Goal: Task Accomplishment & Management: Complete application form

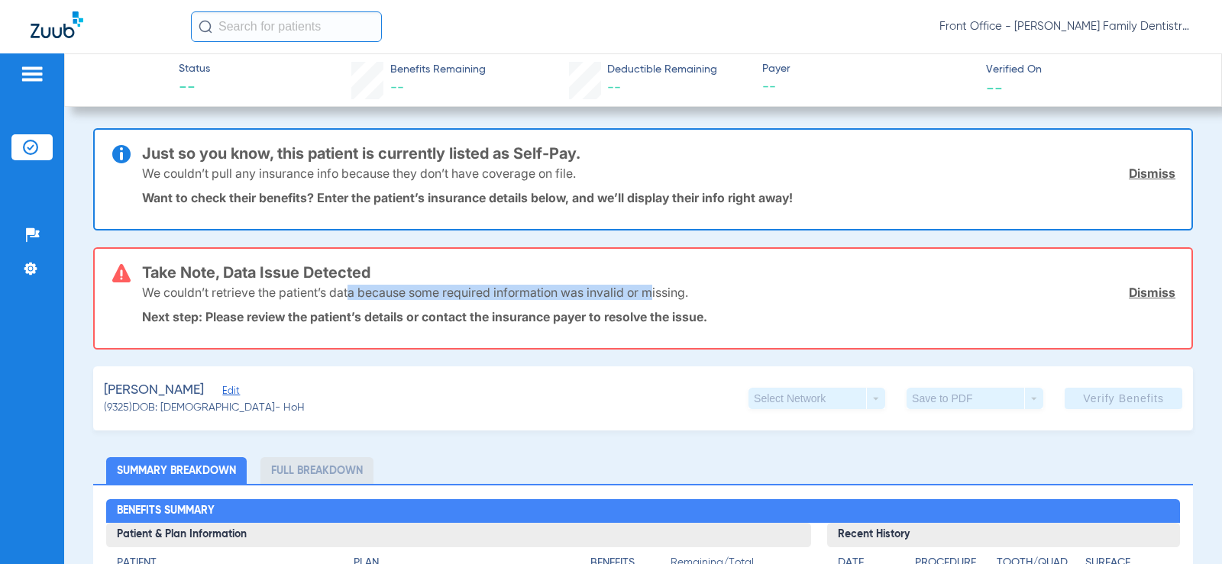
drag, startPoint x: 348, startPoint y: 293, endPoint x: 653, endPoint y: 292, distance: 304.8
click at [653, 292] on p "We couldn’t retrieve the patient’s data because some required information was i…" at bounding box center [415, 292] width 546 height 15
click at [222, 389] on span "Edit" at bounding box center [229, 393] width 14 height 15
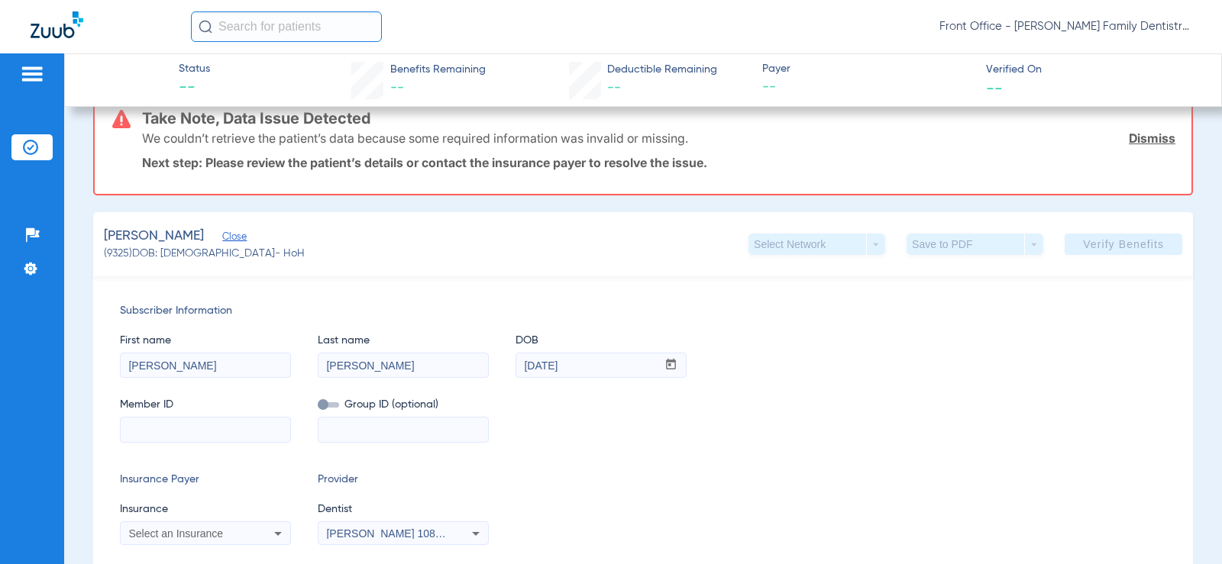
scroll to position [306, 0]
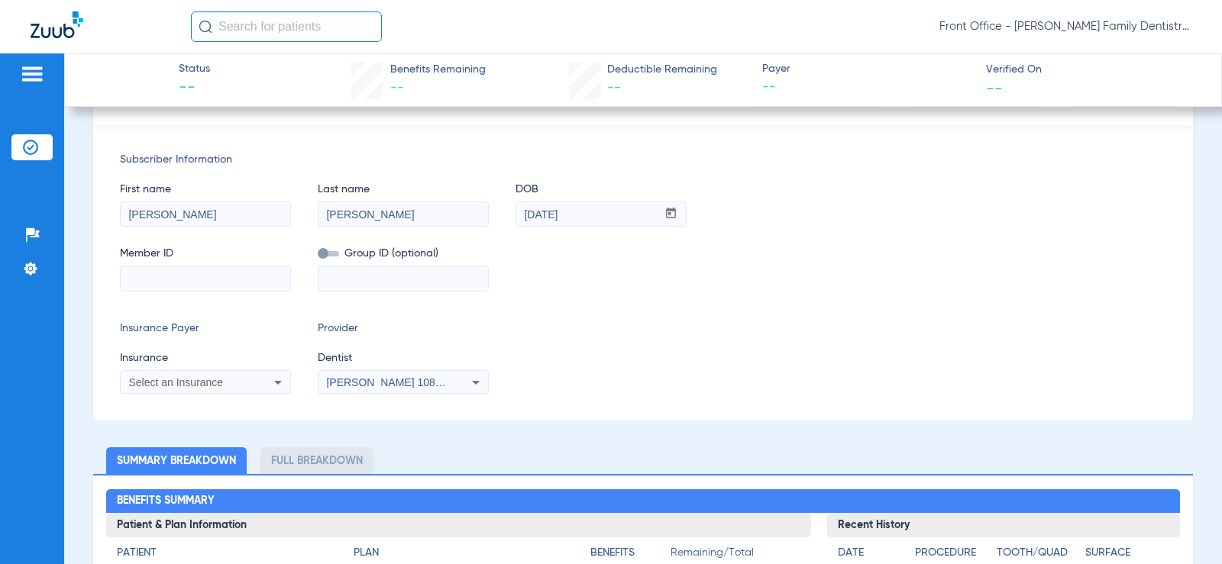
click at [240, 270] on input at bounding box center [206, 279] width 170 height 24
type input "20260442475"
click at [256, 370] on mat-select "Select an Insurance" at bounding box center [205, 382] width 171 height 24
click at [244, 384] on div "Select an Insurance" at bounding box center [189, 382] width 123 height 11
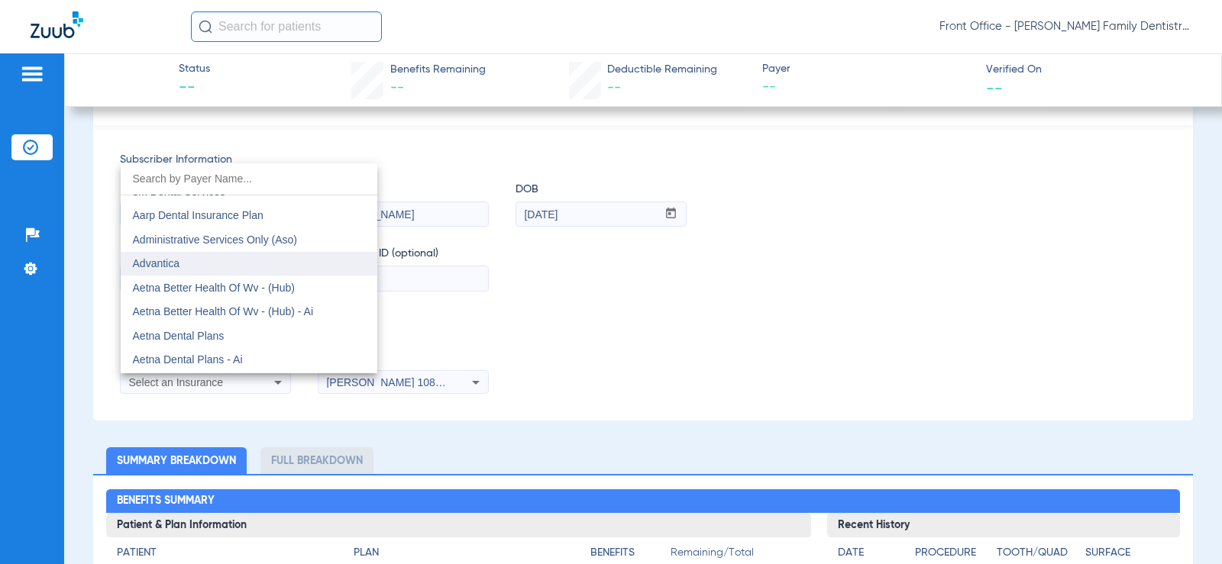
scroll to position [76, 0]
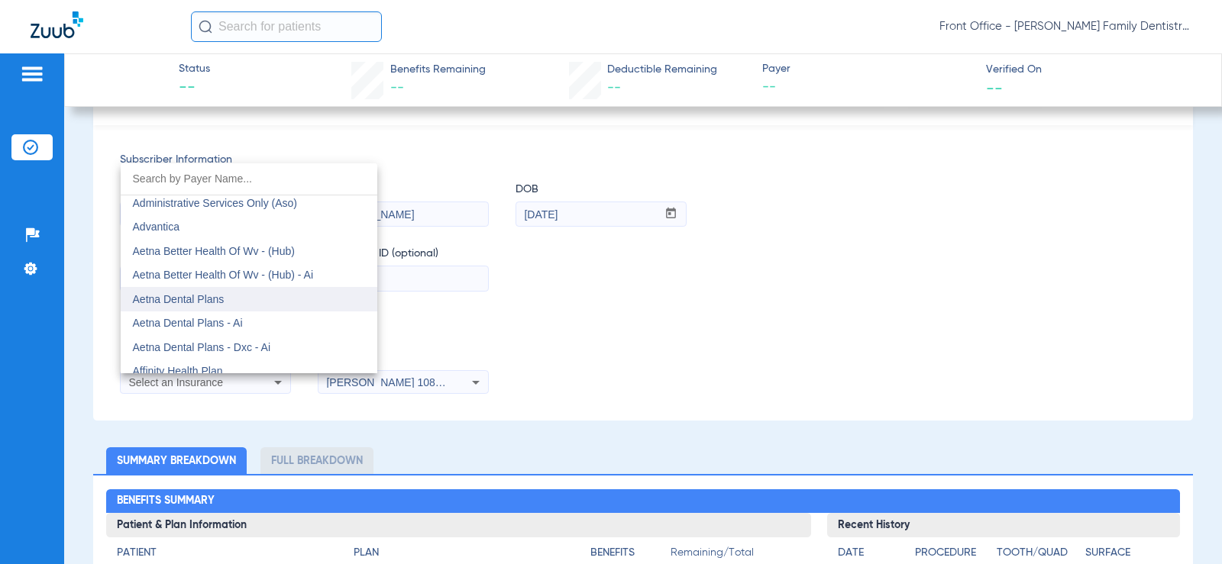
click at [258, 298] on mat-option "Aetna Dental Plans" at bounding box center [249, 299] width 257 height 24
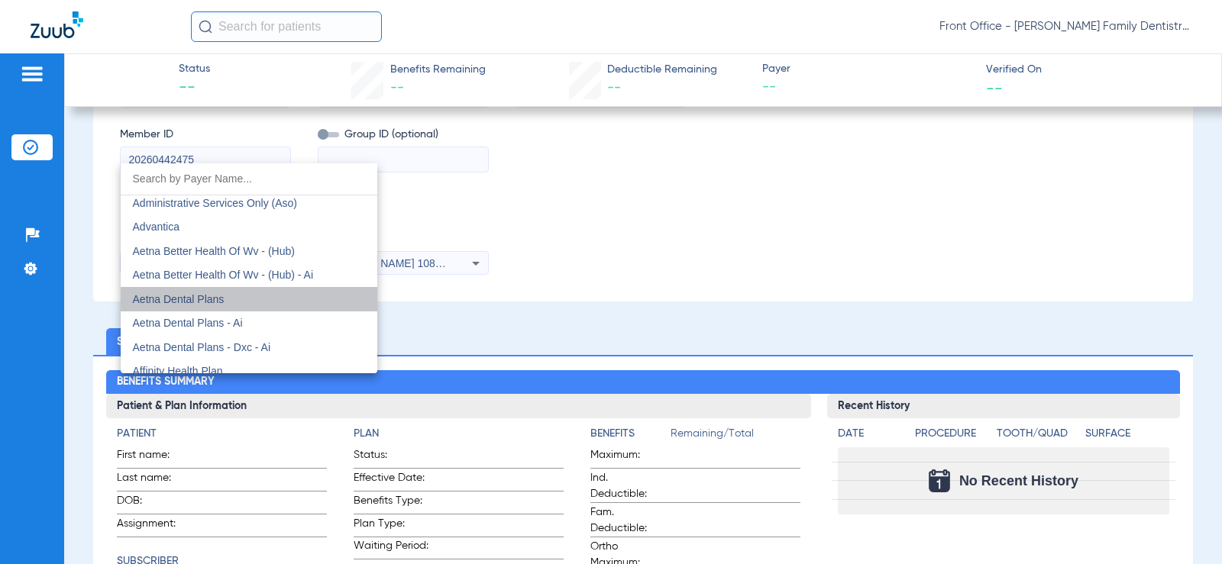
scroll to position [186, 0]
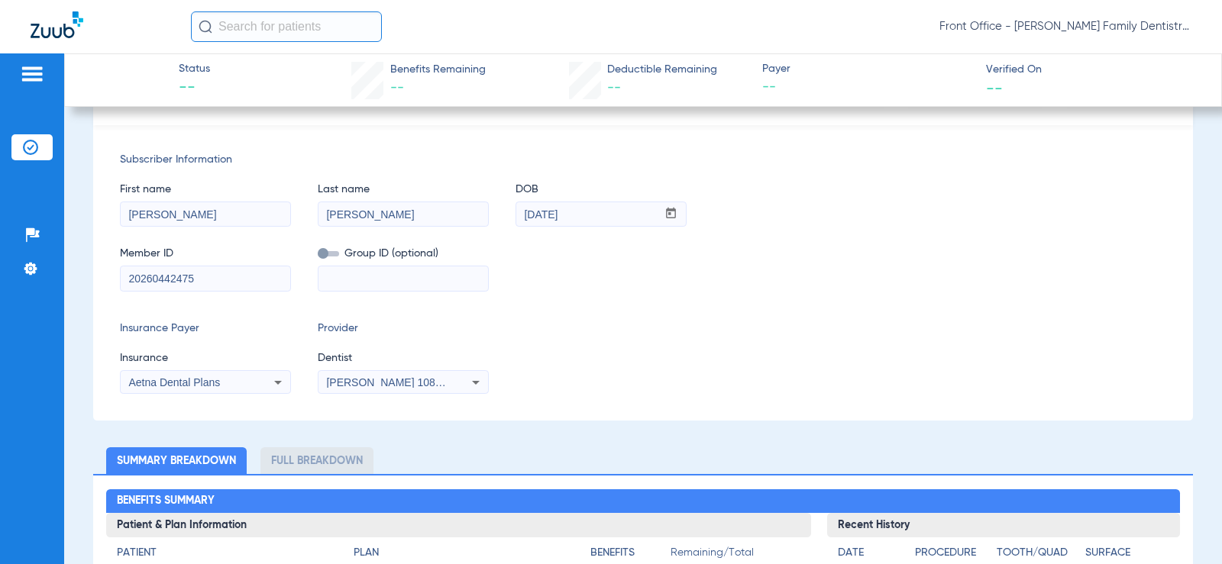
click at [413, 378] on span "[PERSON_NAME] 1083226609" at bounding box center [401, 383] width 150 height 12
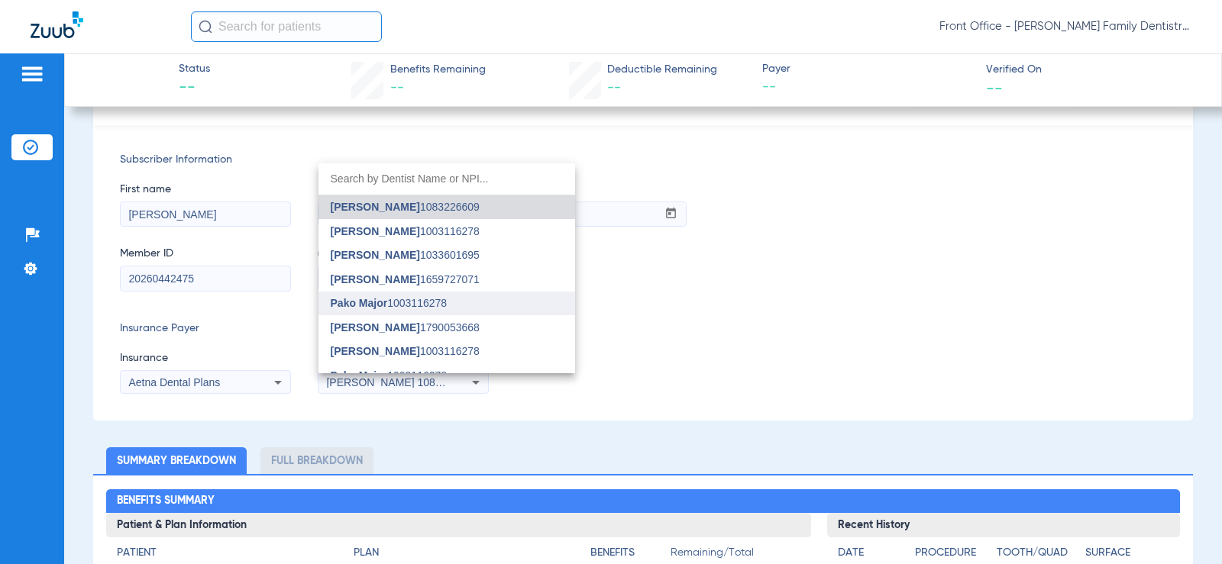
click at [441, 306] on span "Pako Major 1003116278" at bounding box center [389, 303] width 117 height 11
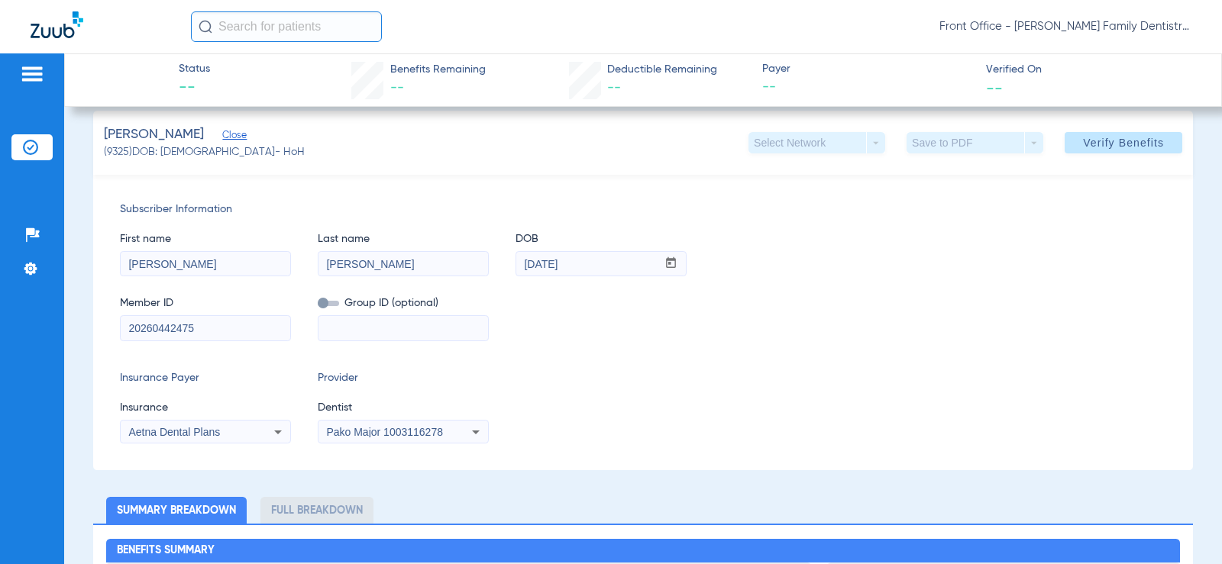
scroll to position [110, 0]
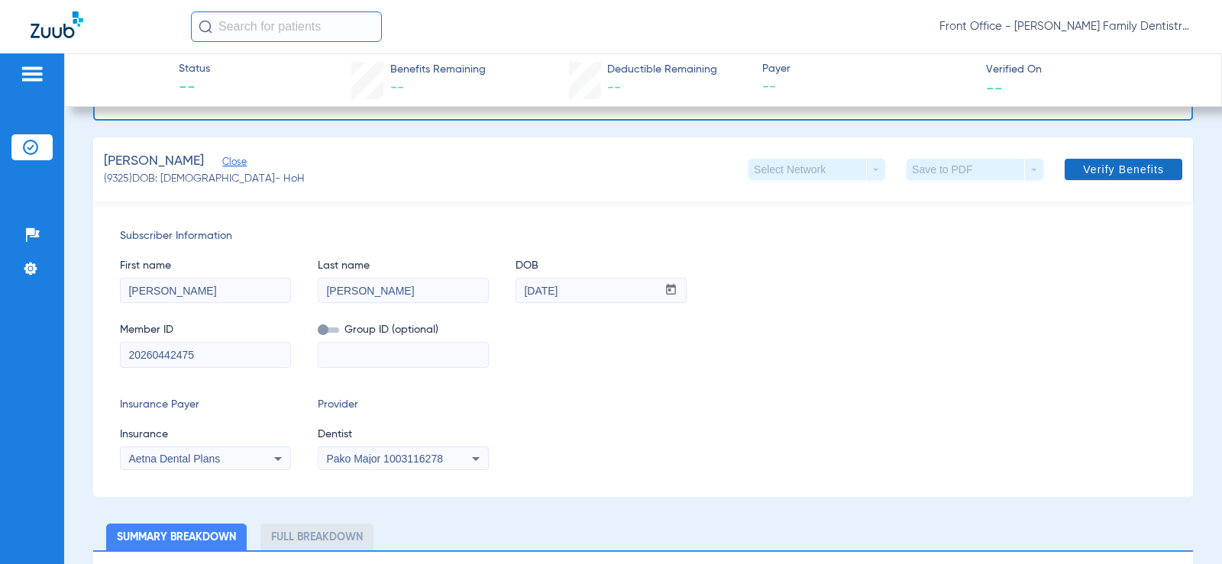
click at [1132, 167] on span "Verify Benefits" at bounding box center [1123, 169] width 81 height 12
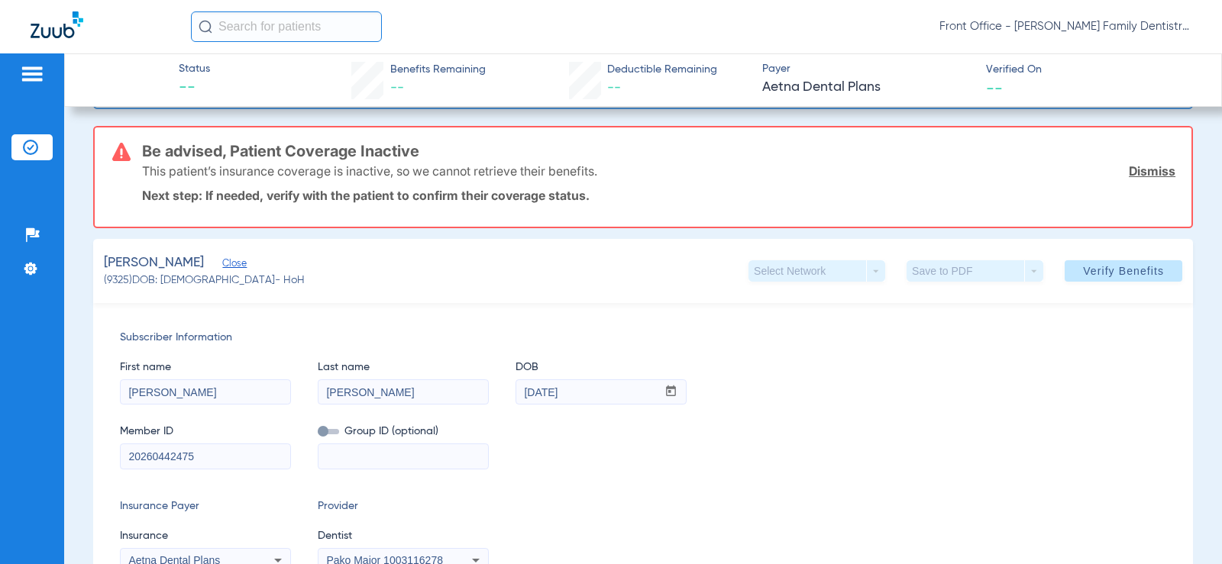
scroll to position [156, 0]
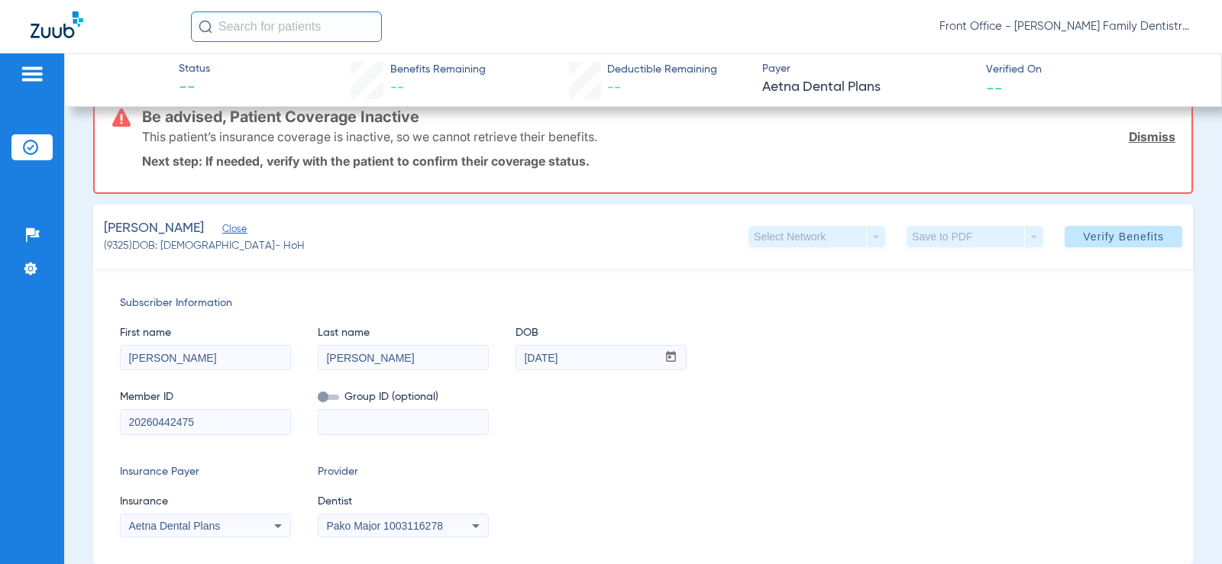
click at [229, 519] on div "Aetna Dental Plans" at bounding box center [206, 526] width 170 height 18
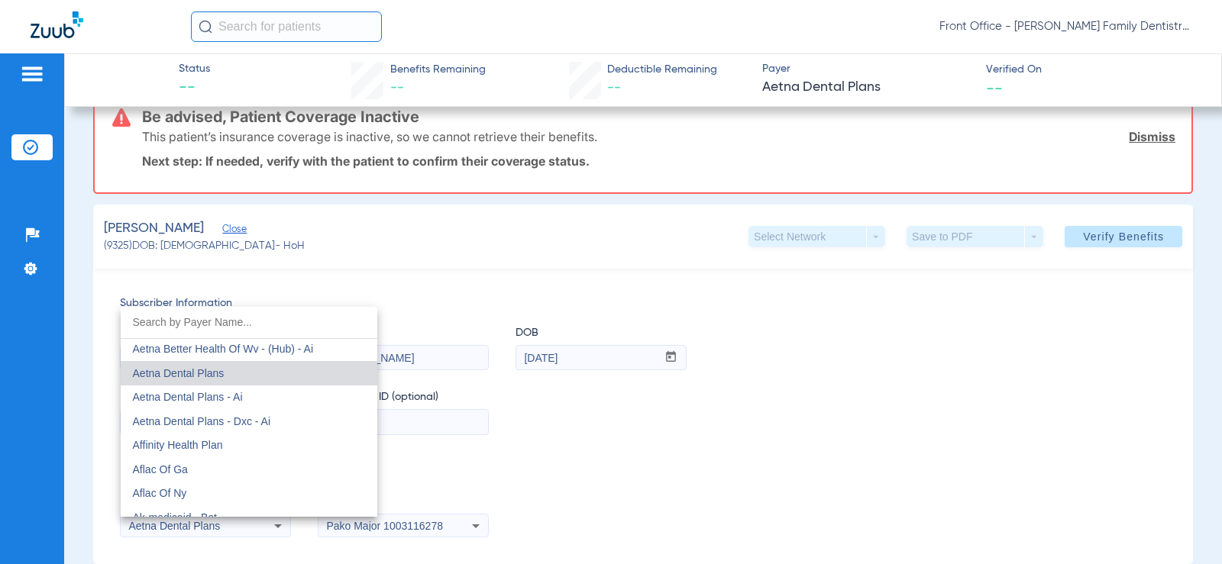
scroll to position [0, 0]
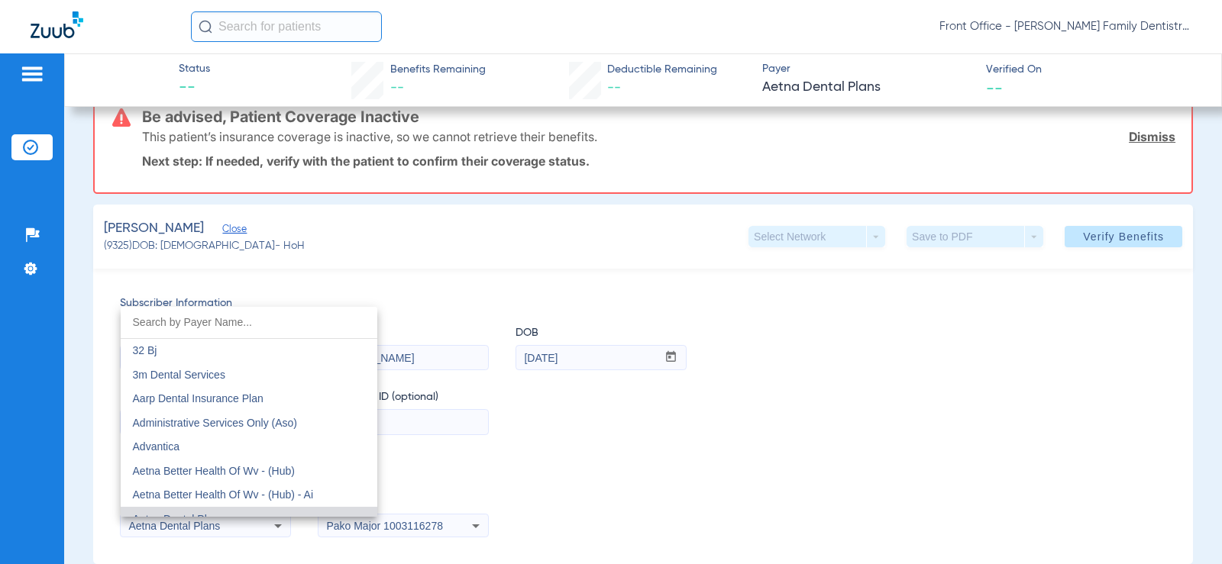
click at [467, 415] on div at bounding box center [611, 282] width 1222 height 564
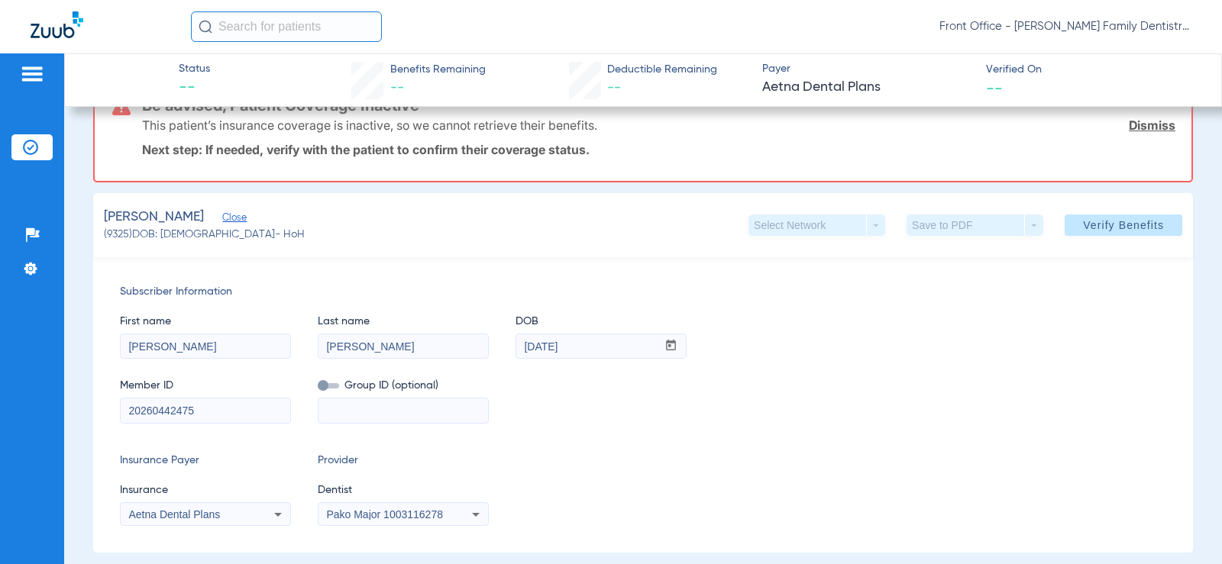
scroll to position [306, 0]
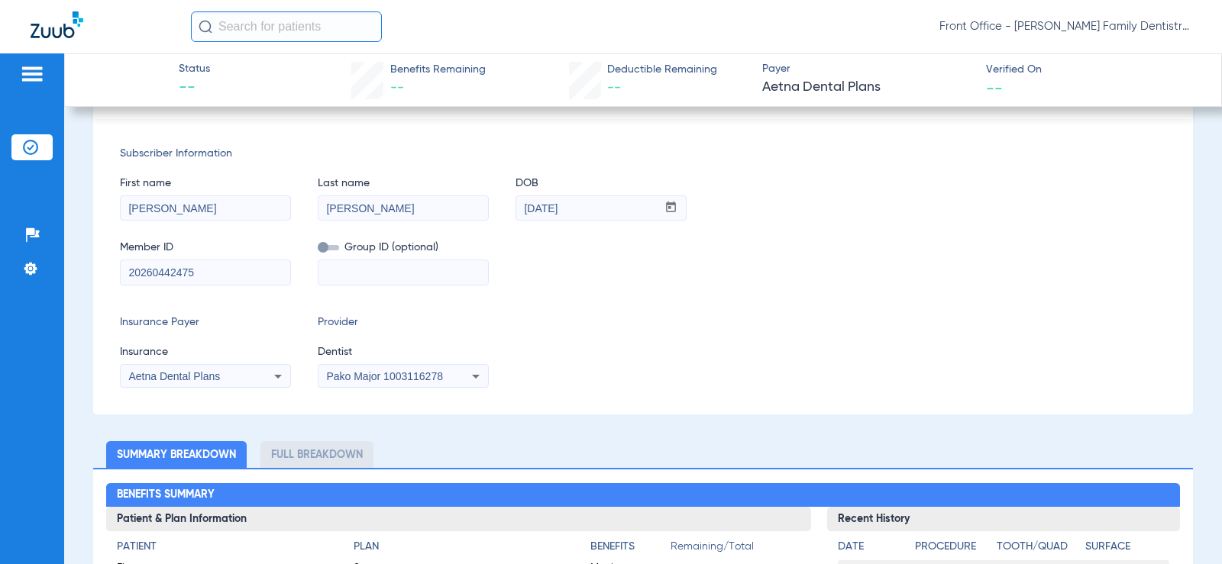
click at [152, 374] on span "Aetna Dental Plans" at bounding box center [174, 376] width 92 height 12
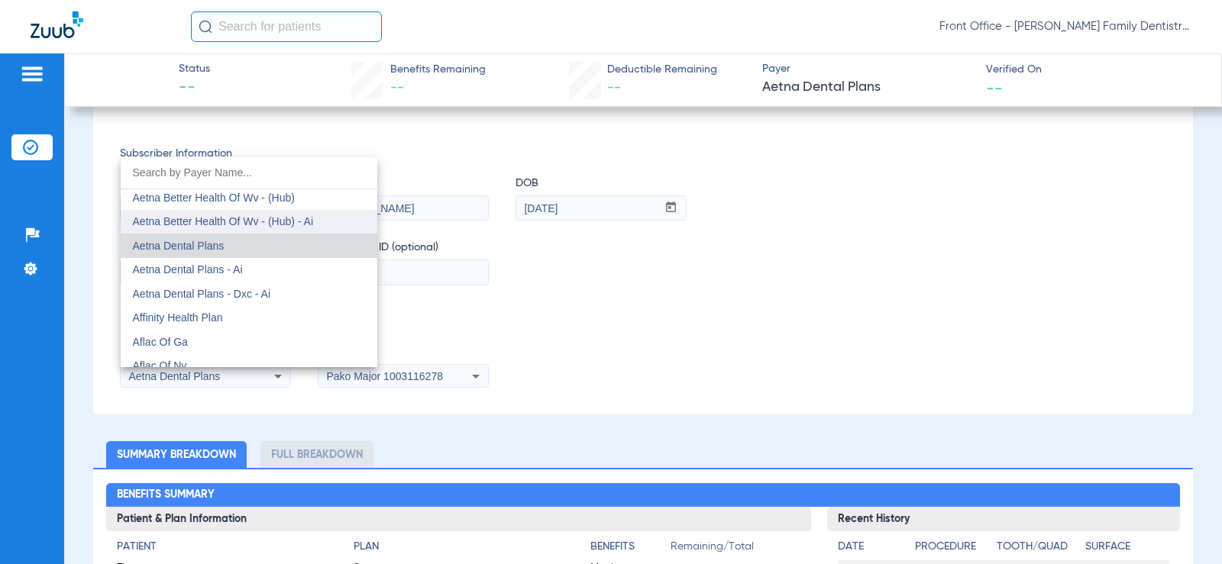
scroll to position [168, 0]
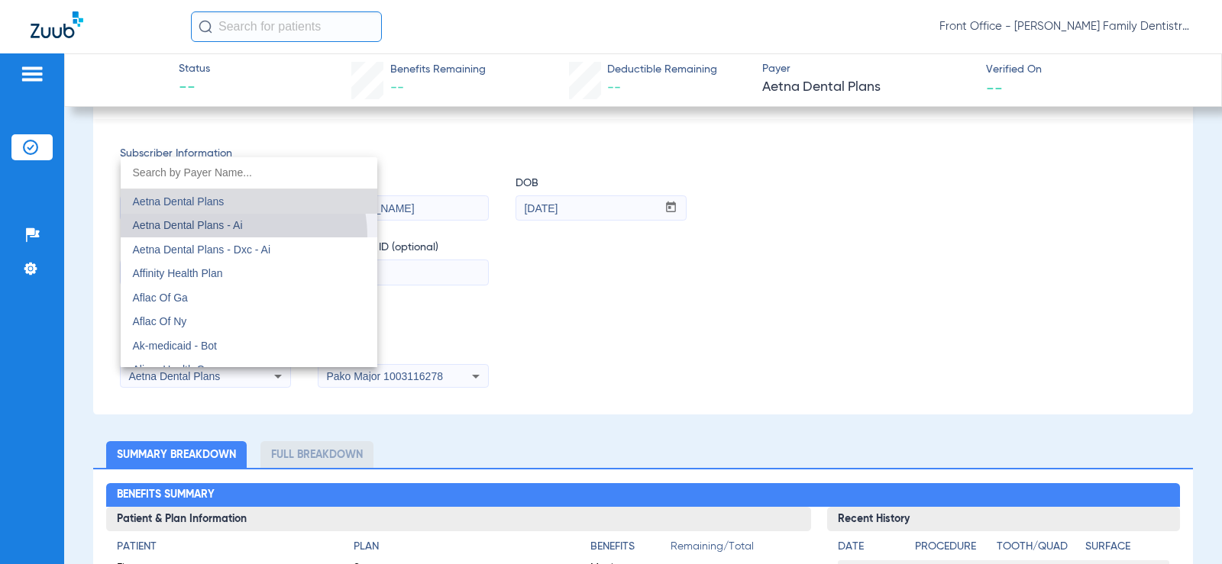
click at [225, 237] on mat-option "Aetna Dental Plans - Ai" at bounding box center [249, 226] width 257 height 24
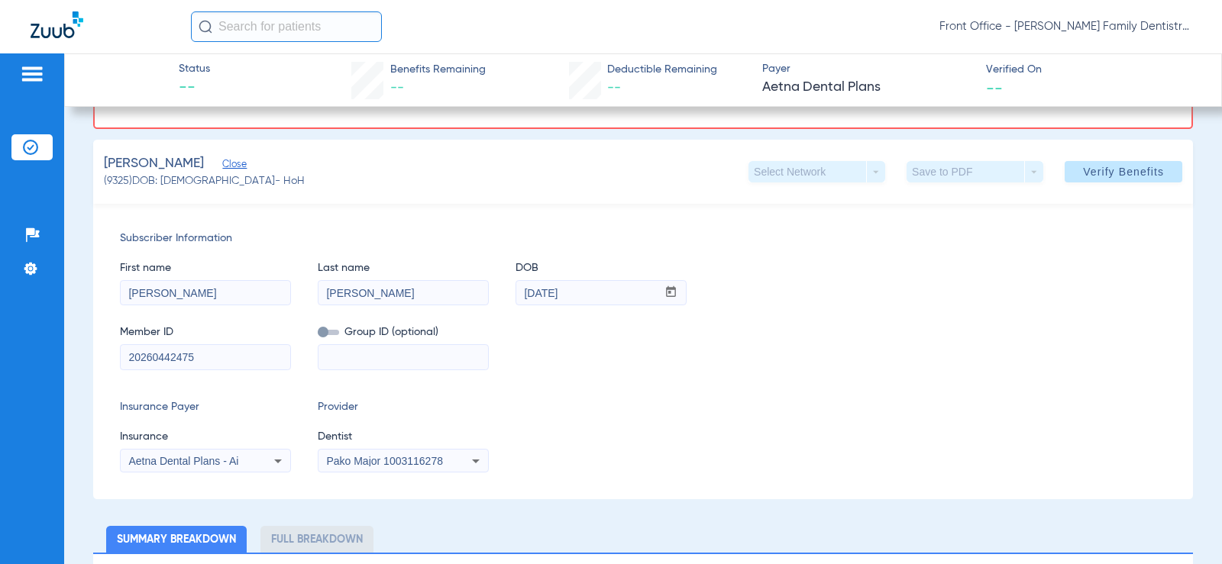
scroll to position [76, 0]
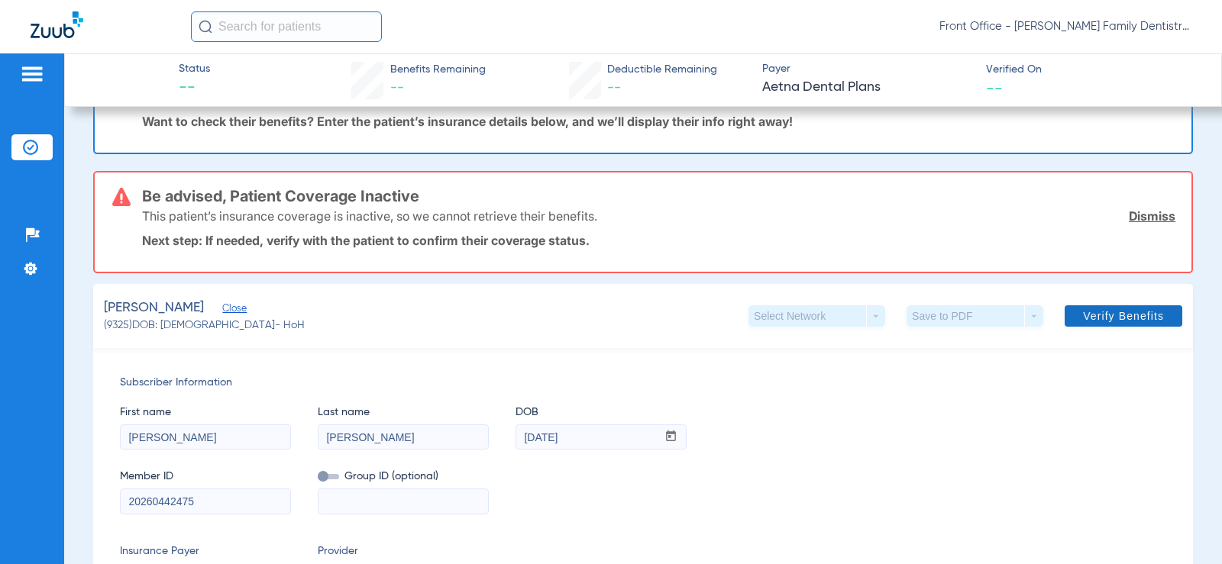
click at [1116, 306] on span at bounding box center [1124, 316] width 118 height 37
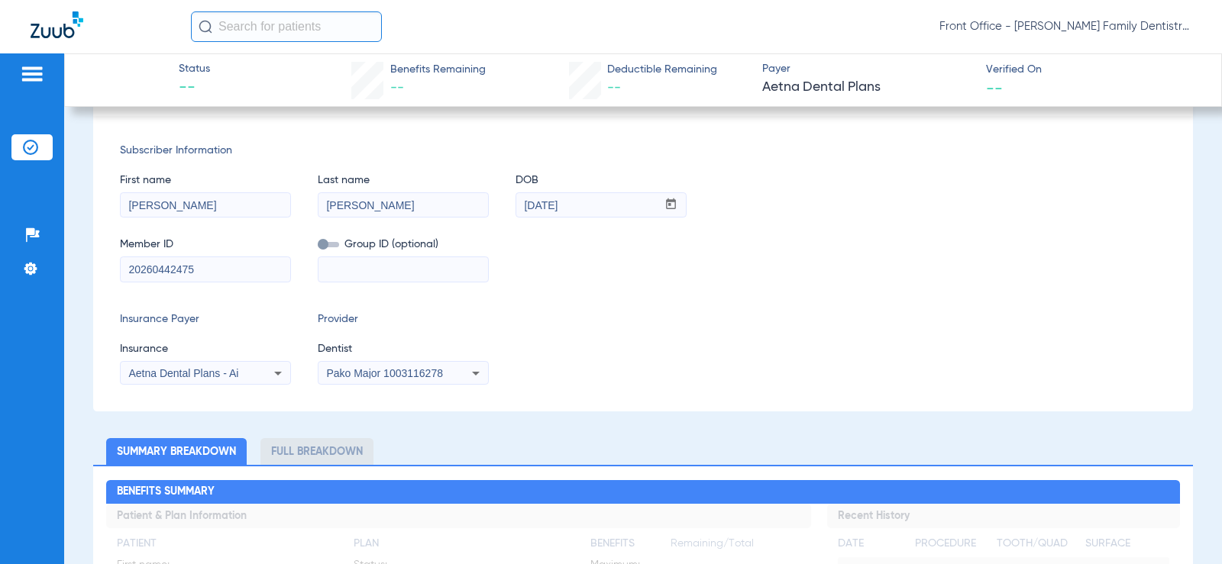
scroll to position [0, 0]
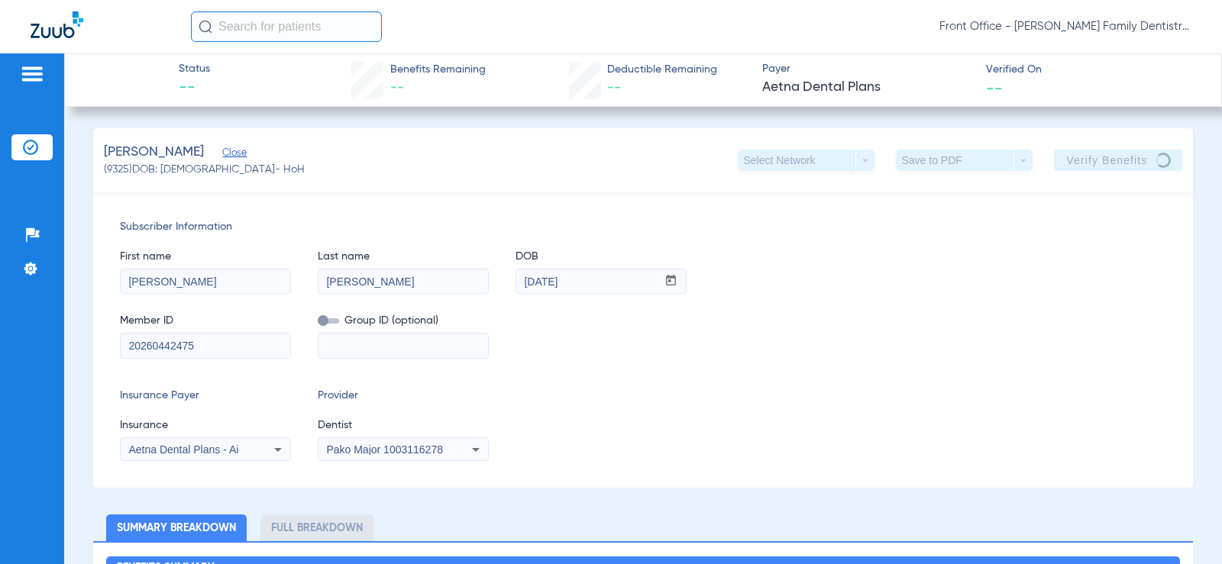
click at [1220, 13] on div "Front Office - [PERSON_NAME] Family Dentistry" at bounding box center [611, 26] width 1222 height 53
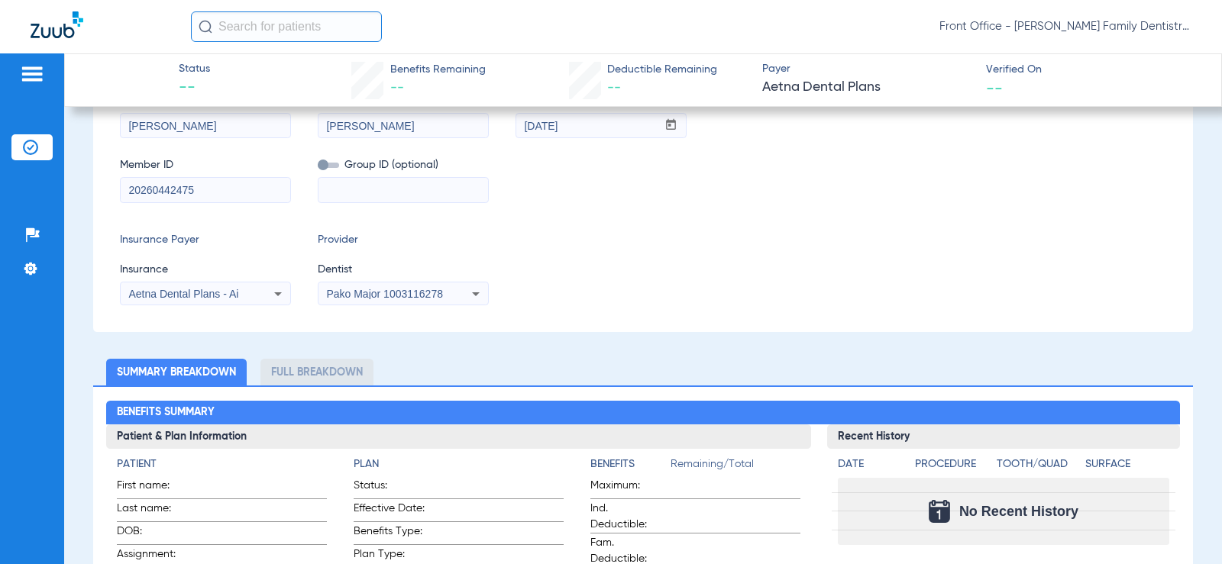
scroll to position [306, 0]
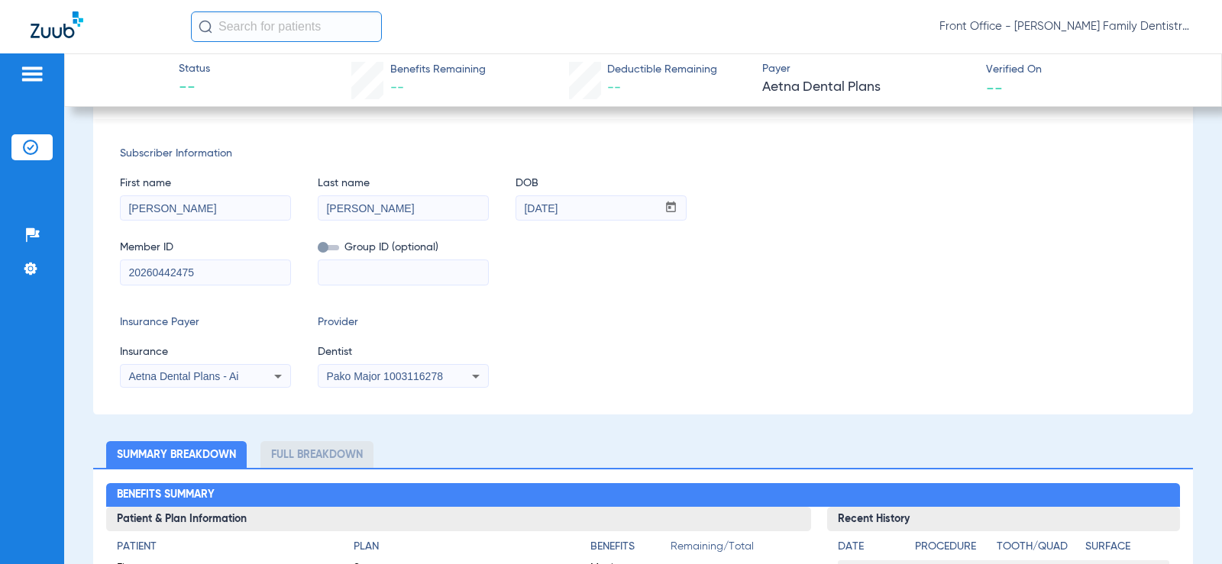
click at [248, 373] on div "Aetna Dental Plans - Ai" at bounding box center [189, 376] width 123 height 11
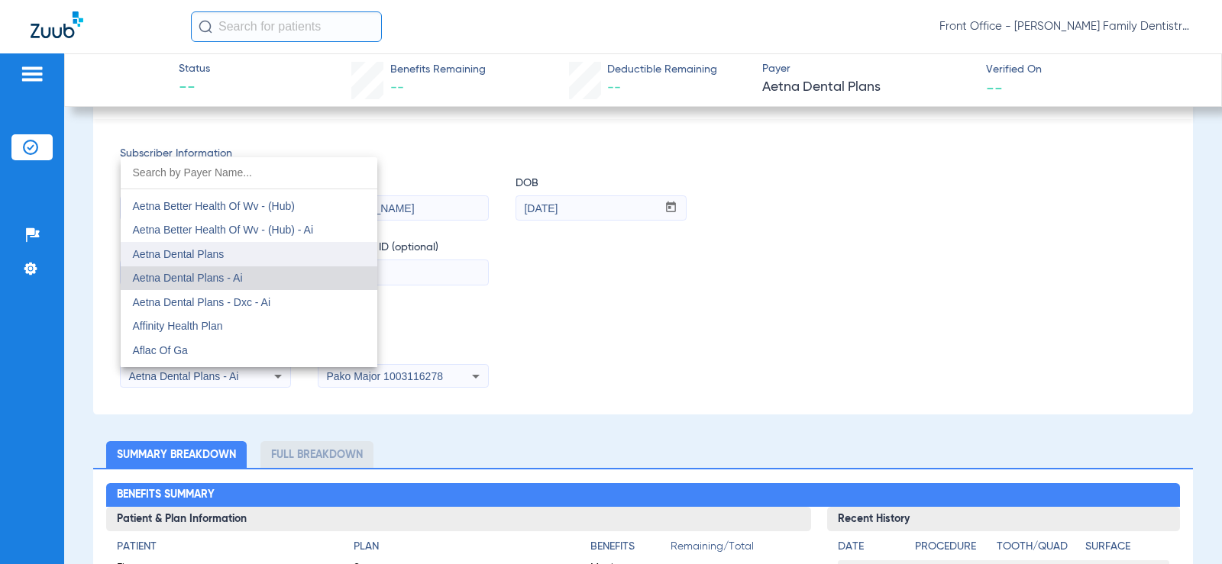
scroll to position [192, 0]
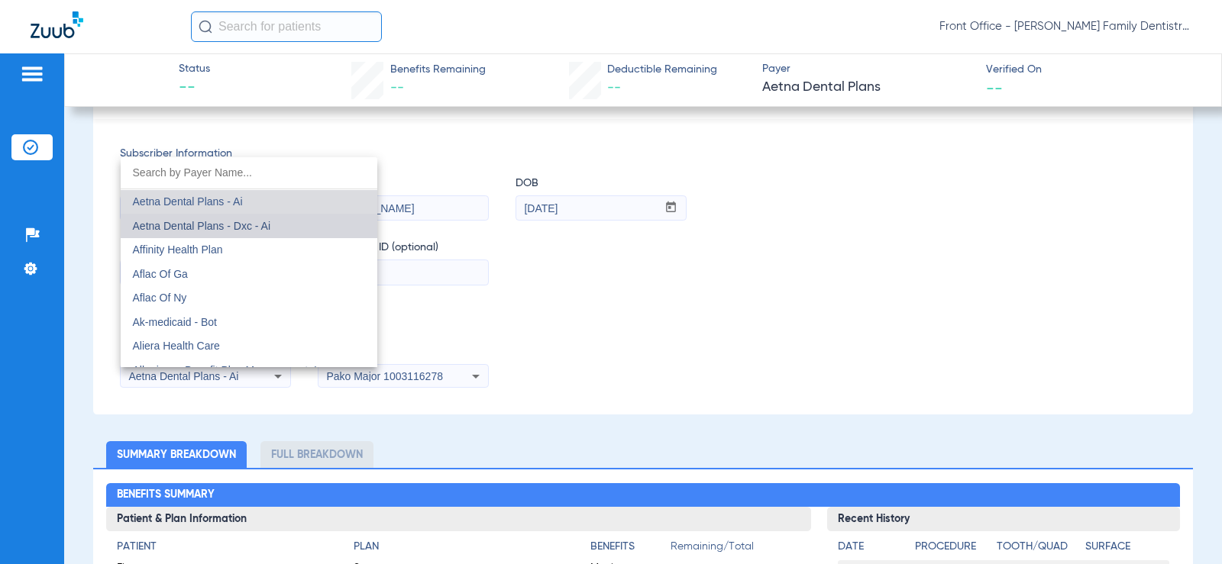
click at [273, 224] on mat-option "Aetna Dental Plans - Dxc - Ai" at bounding box center [249, 226] width 257 height 24
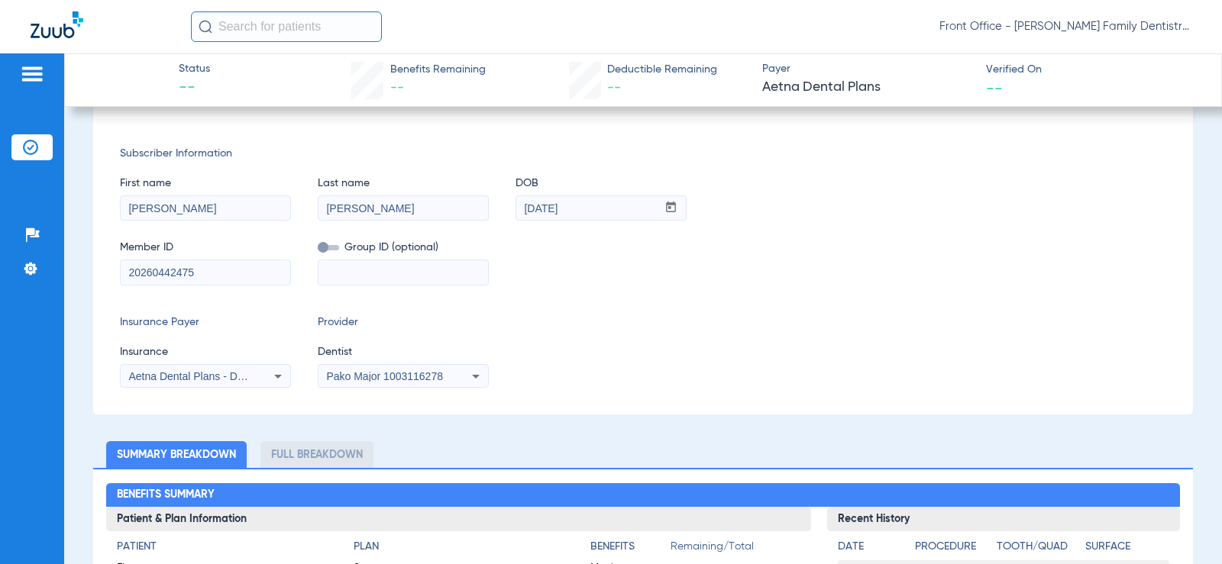
click at [195, 367] on div "Aetna Dental Plans - Dxc - Ai" at bounding box center [206, 376] width 170 height 18
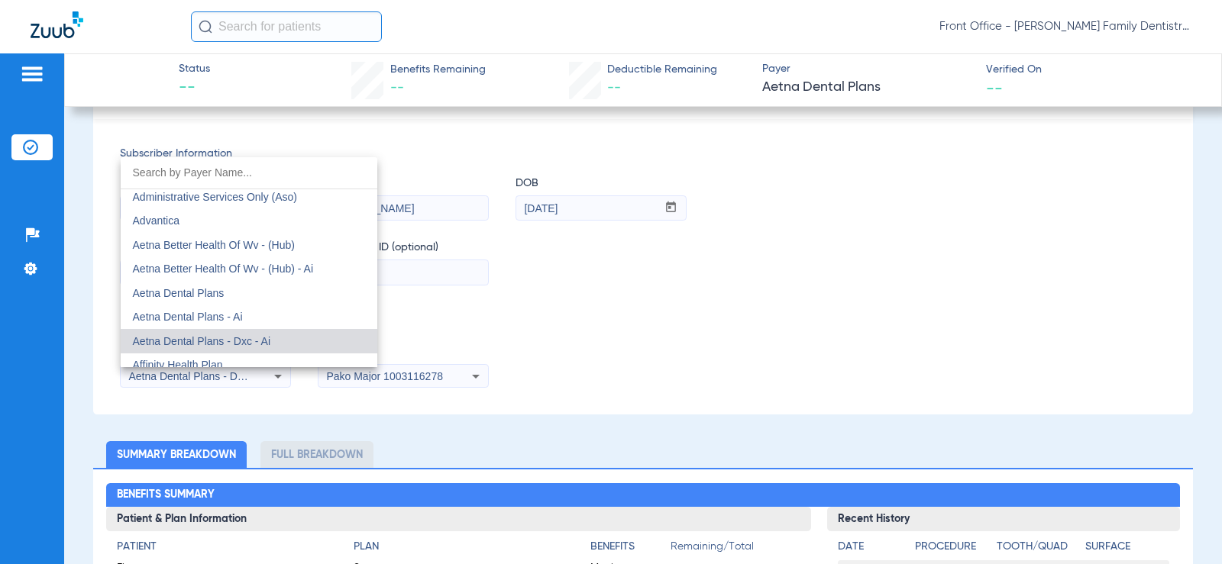
scroll to position [63, 0]
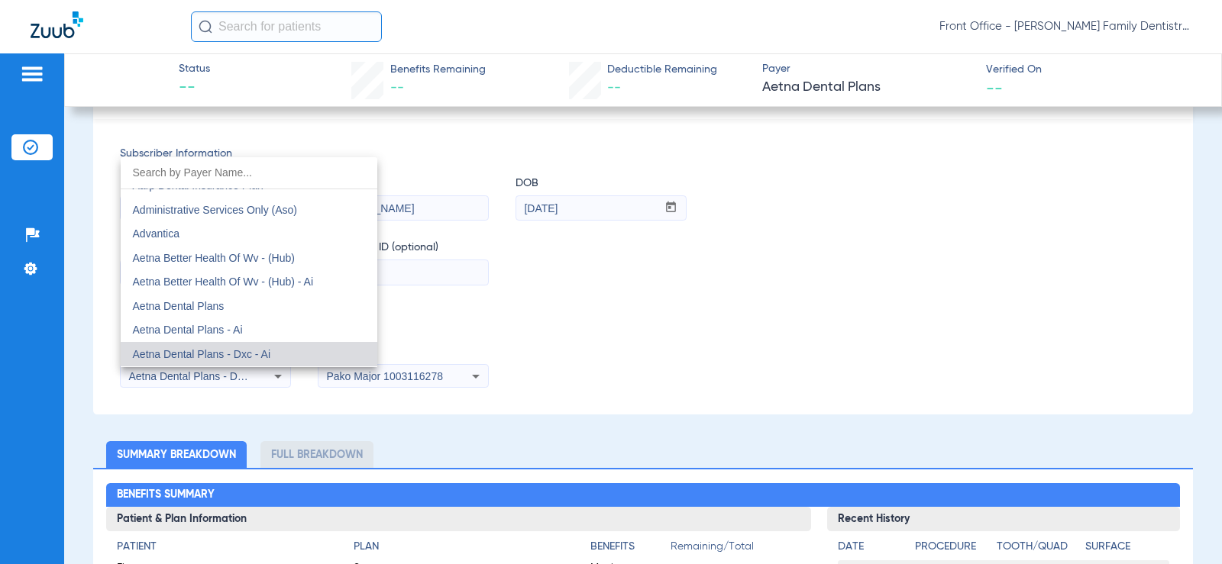
click at [1005, 217] on div at bounding box center [611, 282] width 1222 height 564
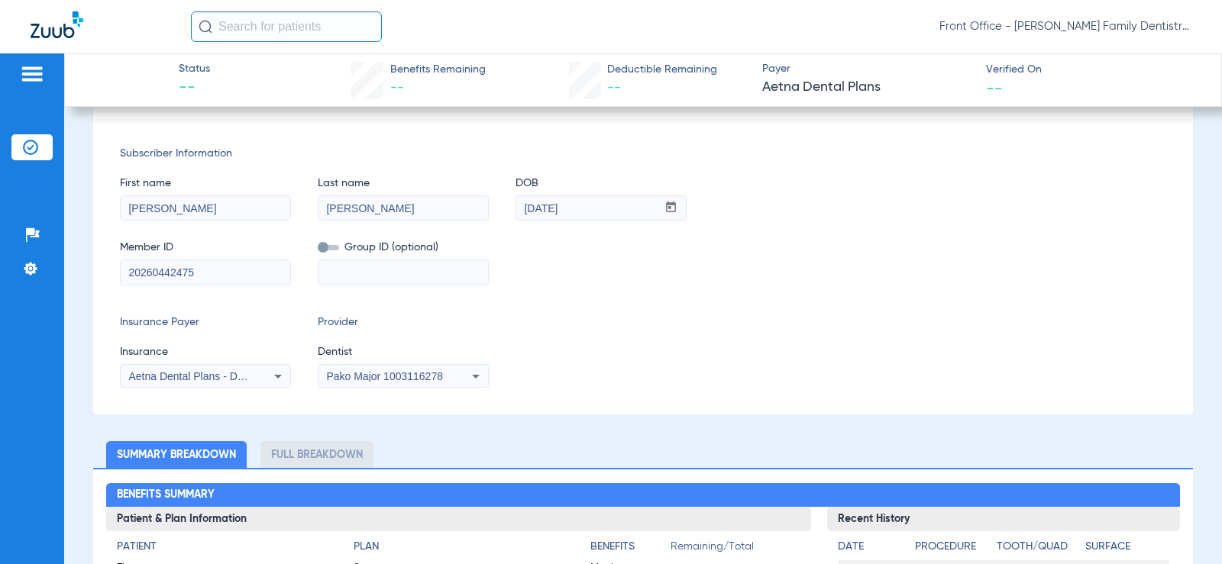
scroll to position [0, 0]
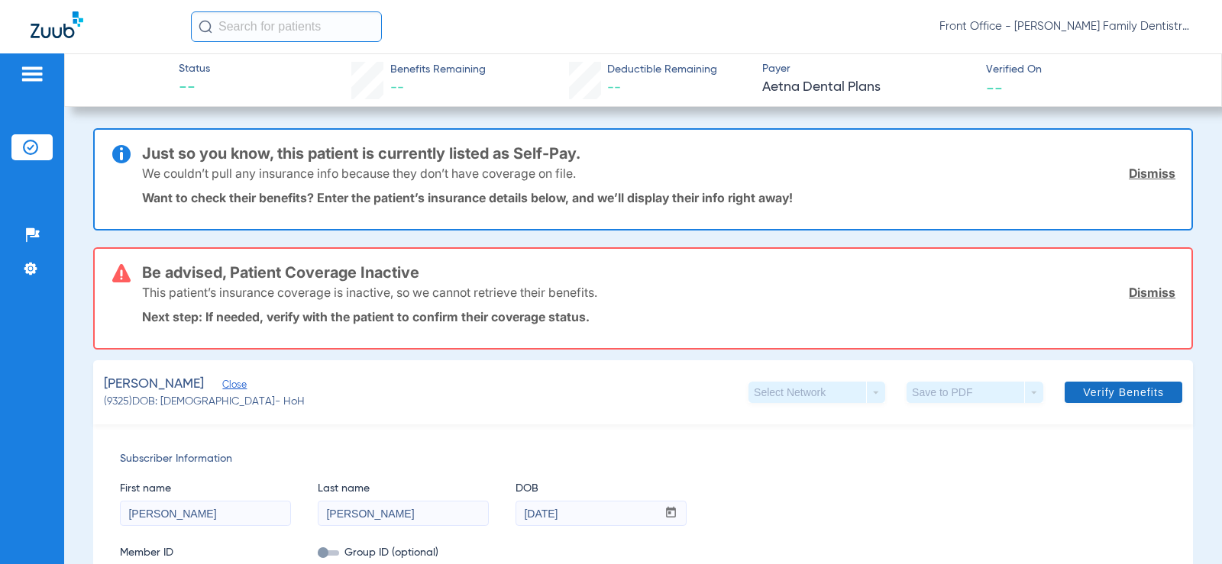
click at [1121, 386] on span "Verify Benefits" at bounding box center [1123, 392] width 81 height 12
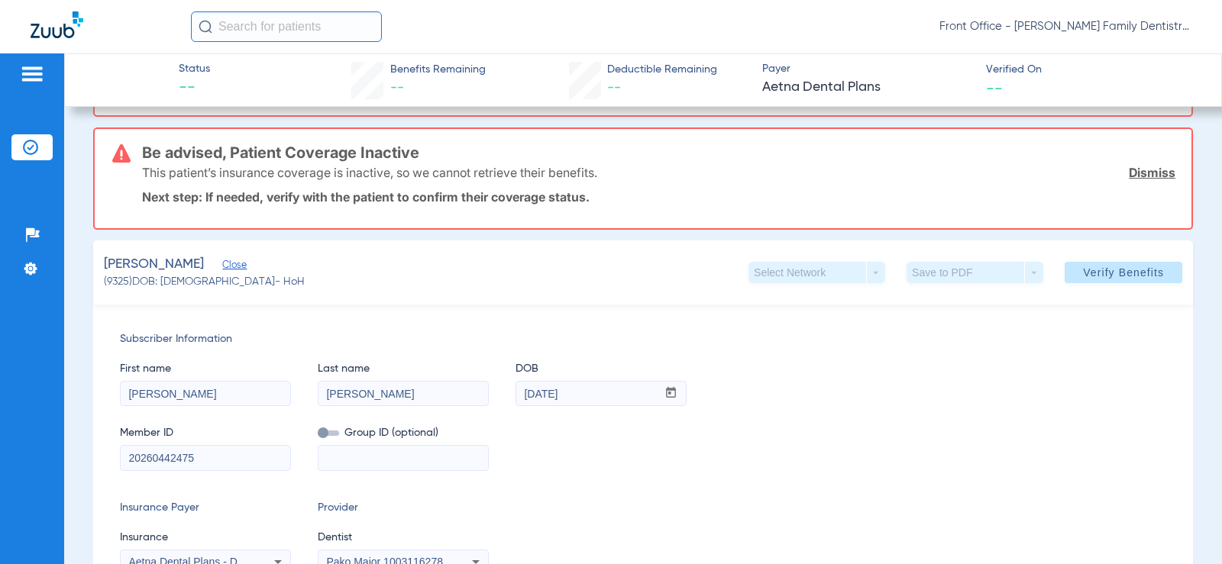
scroll to position [192, 0]
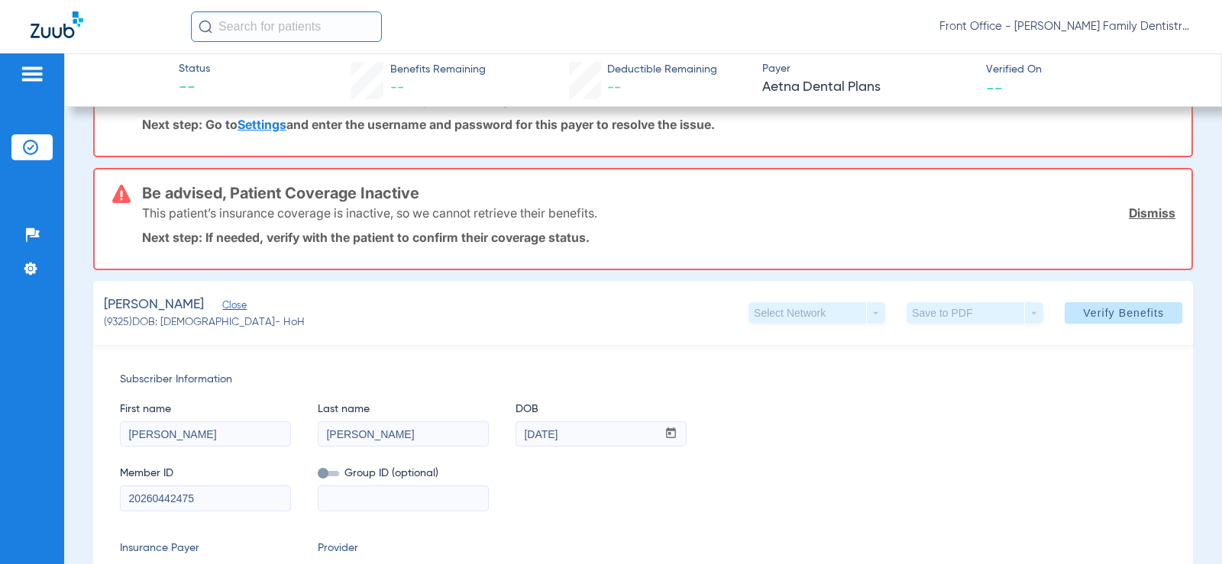
click at [1129, 210] on link "Dismiss" at bounding box center [1152, 212] width 47 height 15
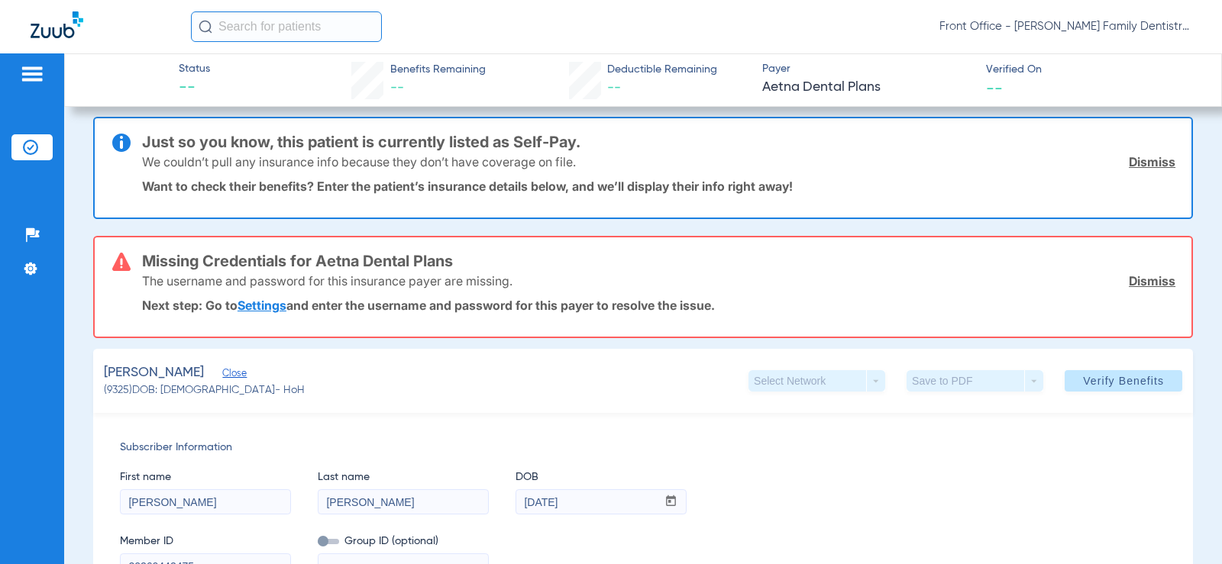
scroll to position [0, 0]
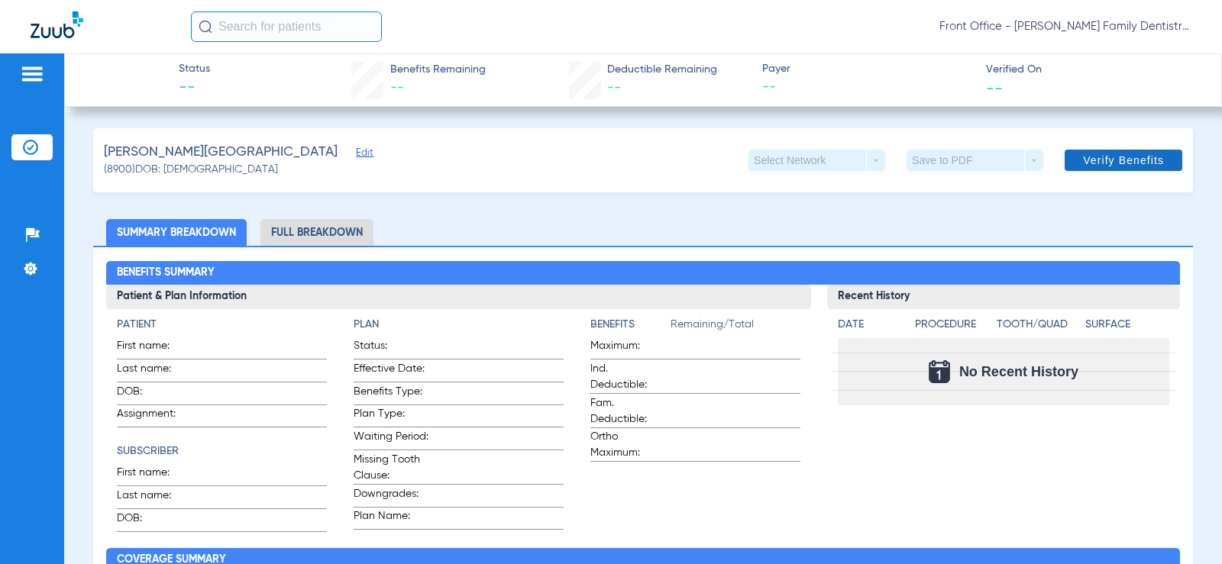
click at [1065, 167] on span at bounding box center [1124, 160] width 118 height 37
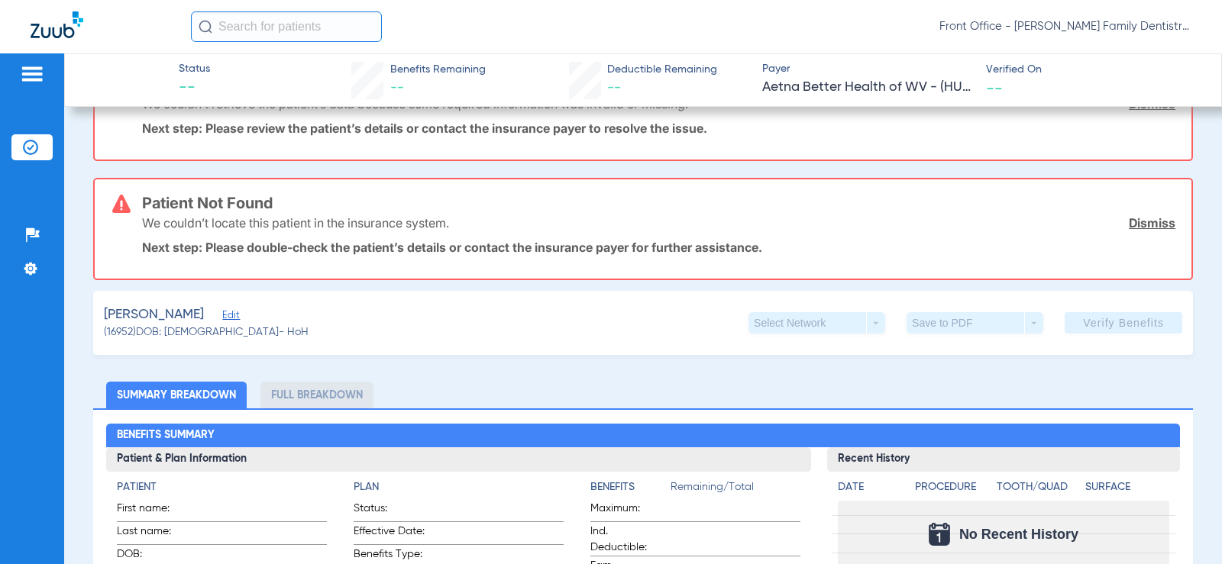
scroll to position [153, 0]
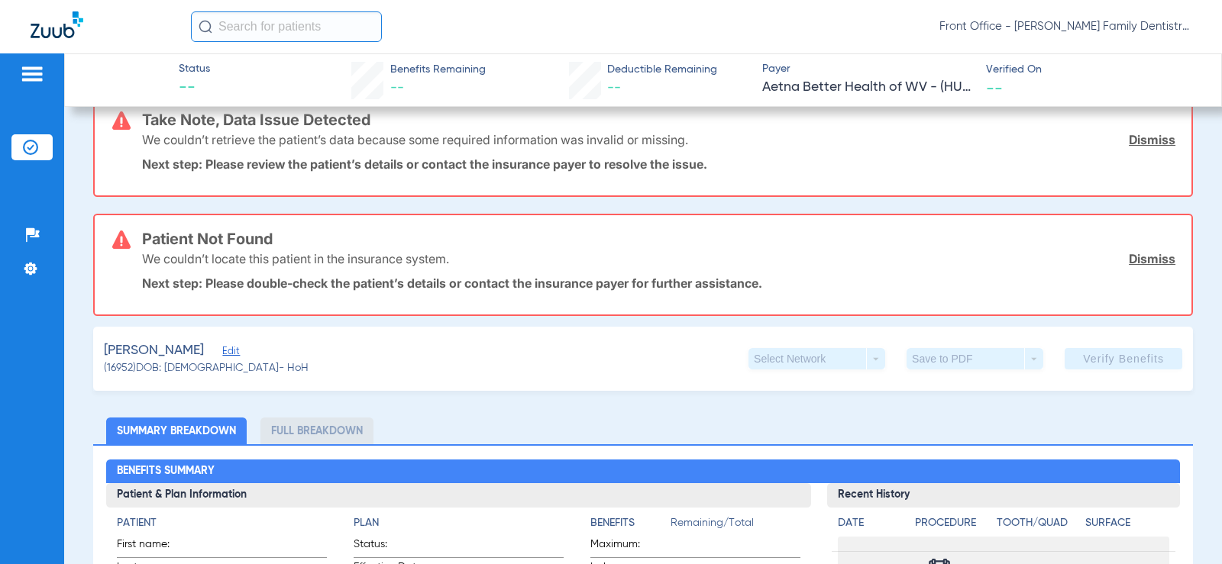
click at [222, 354] on span "Edit" at bounding box center [229, 353] width 14 height 15
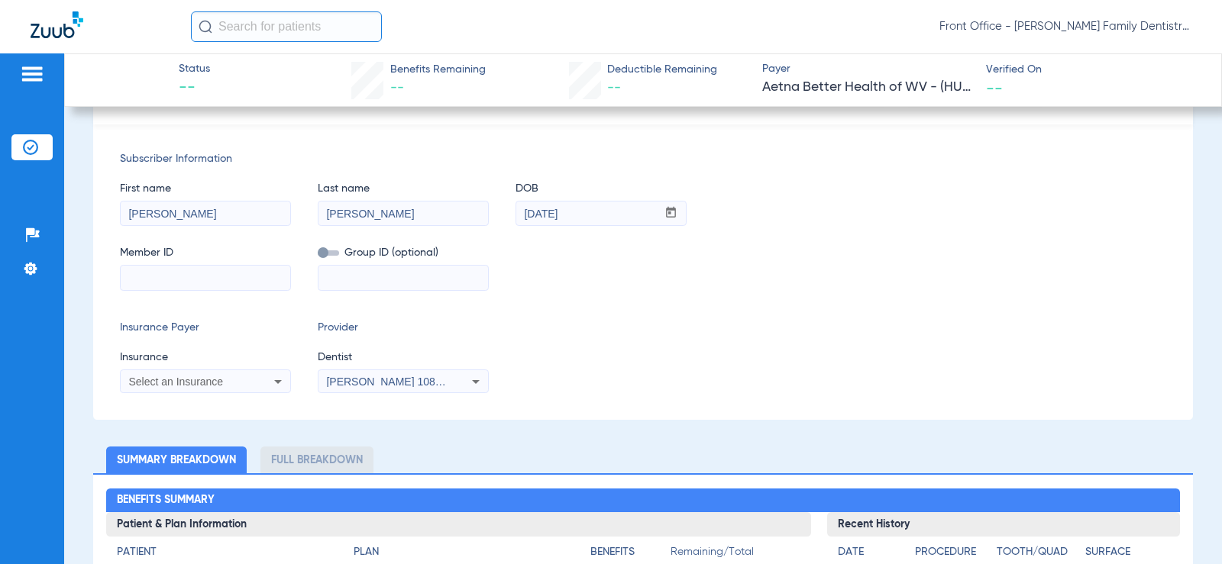
scroll to position [382, 0]
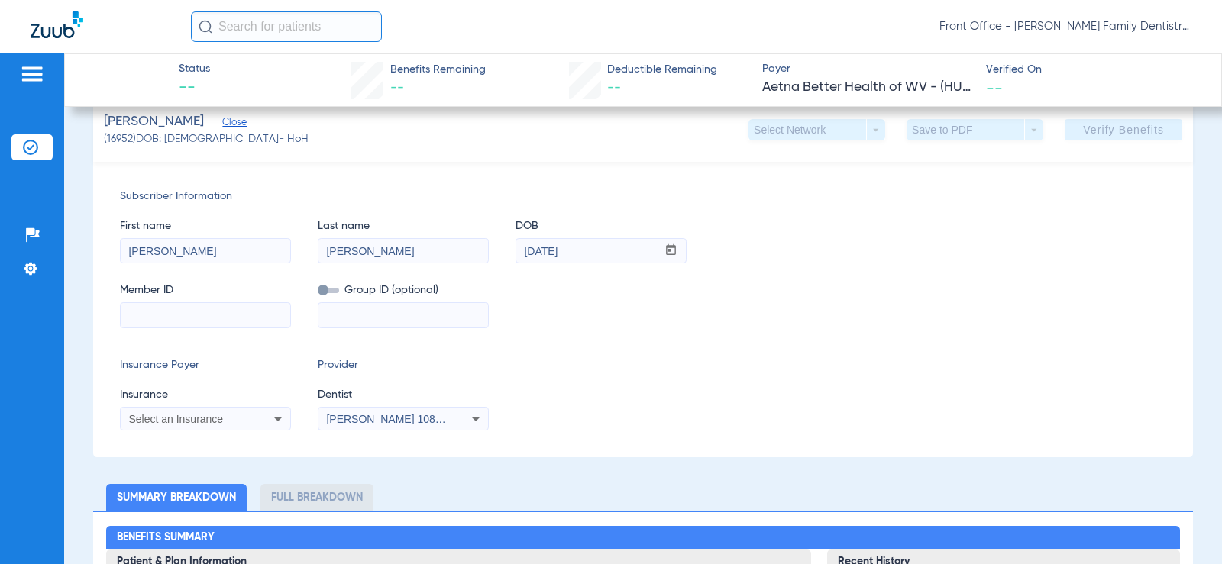
click at [254, 322] on input at bounding box center [206, 315] width 170 height 24
type input "101280016400"
click at [254, 425] on div "Select an Insurance" at bounding box center [206, 419] width 170 height 18
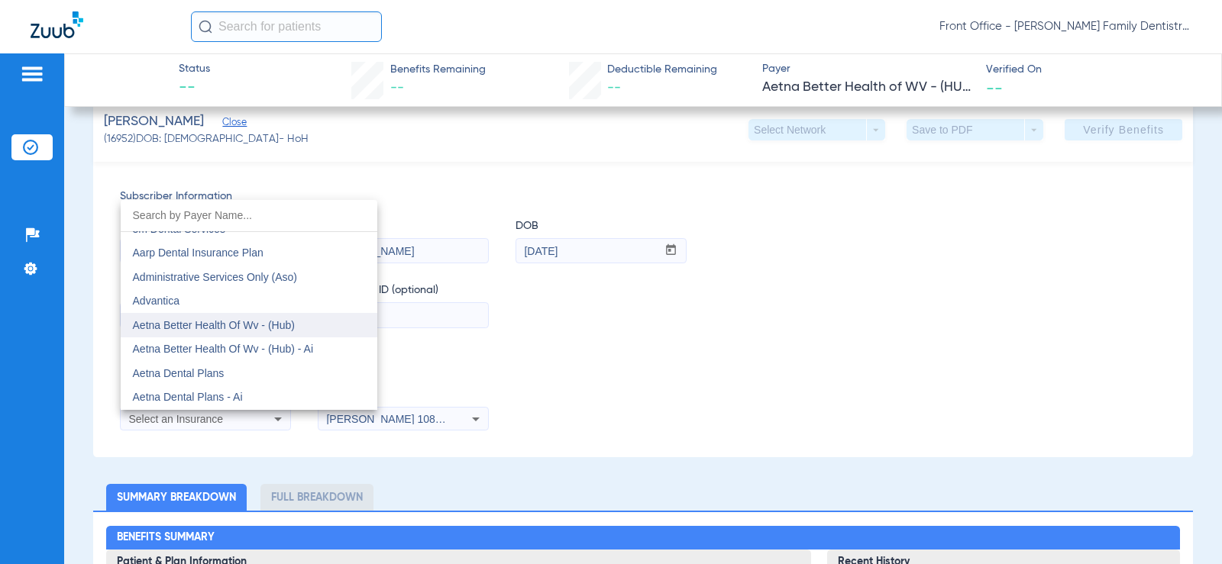
scroll to position [153, 0]
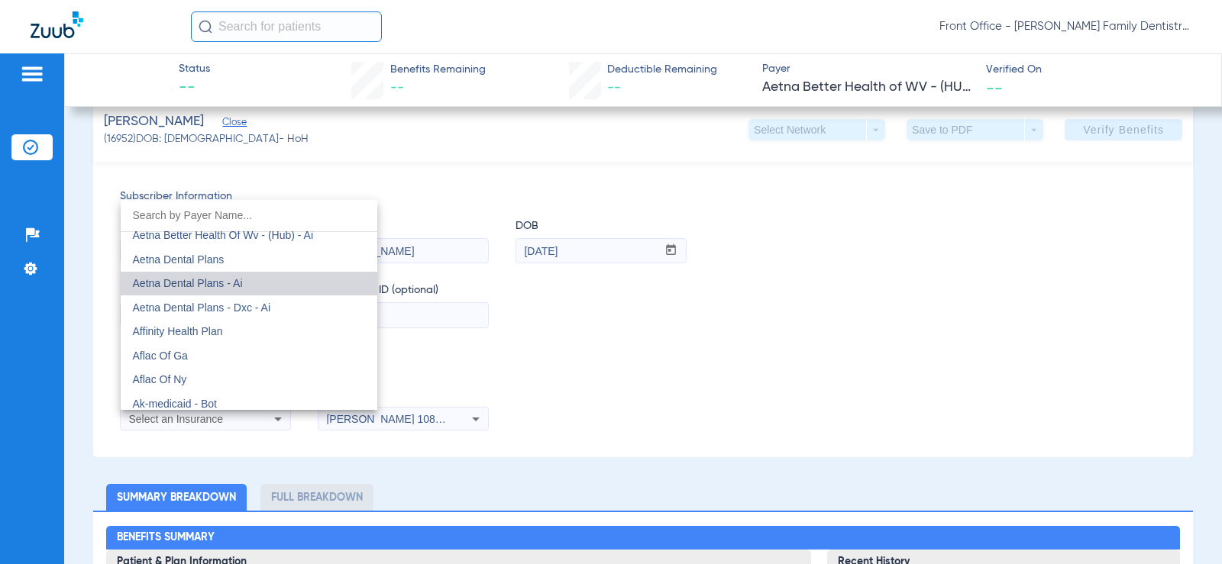
click at [264, 284] on mat-option "Aetna Dental Plans - Ai" at bounding box center [249, 284] width 257 height 24
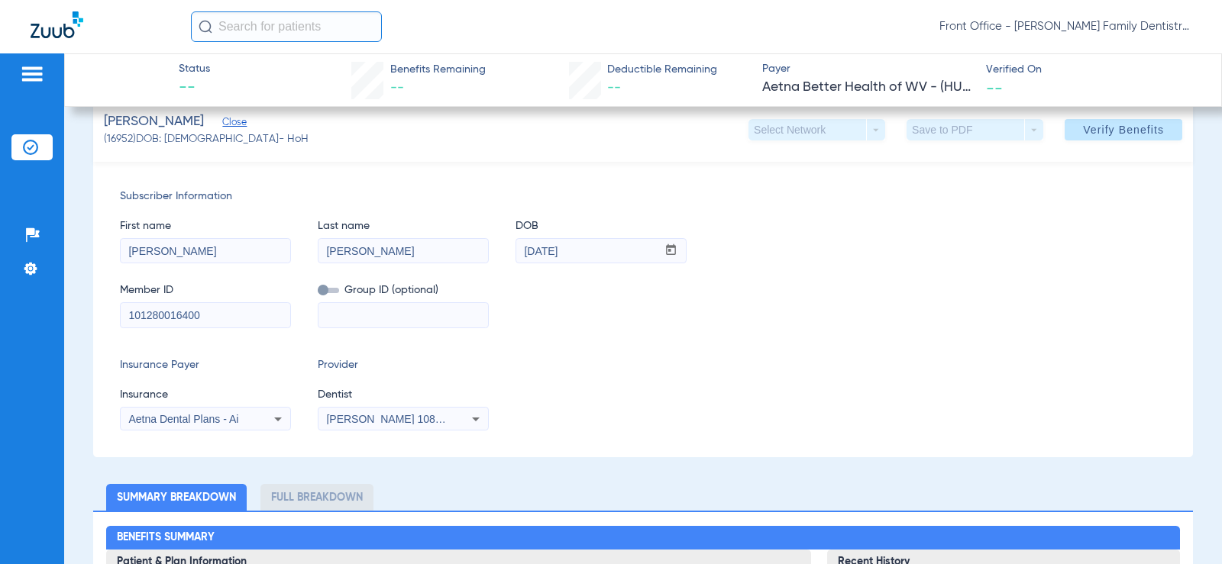
click at [421, 417] on span "[PERSON_NAME] 1083226609" at bounding box center [401, 419] width 150 height 12
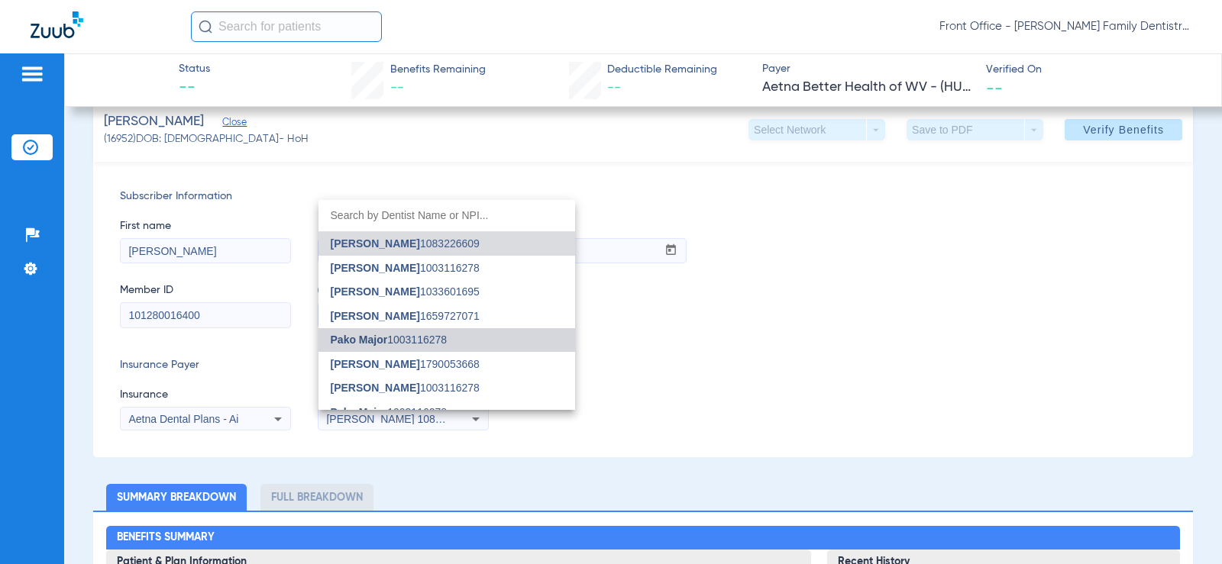
click at [457, 337] on mat-option "Pako Major 1003116278" at bounding box center [446, 340] width 257 height 24
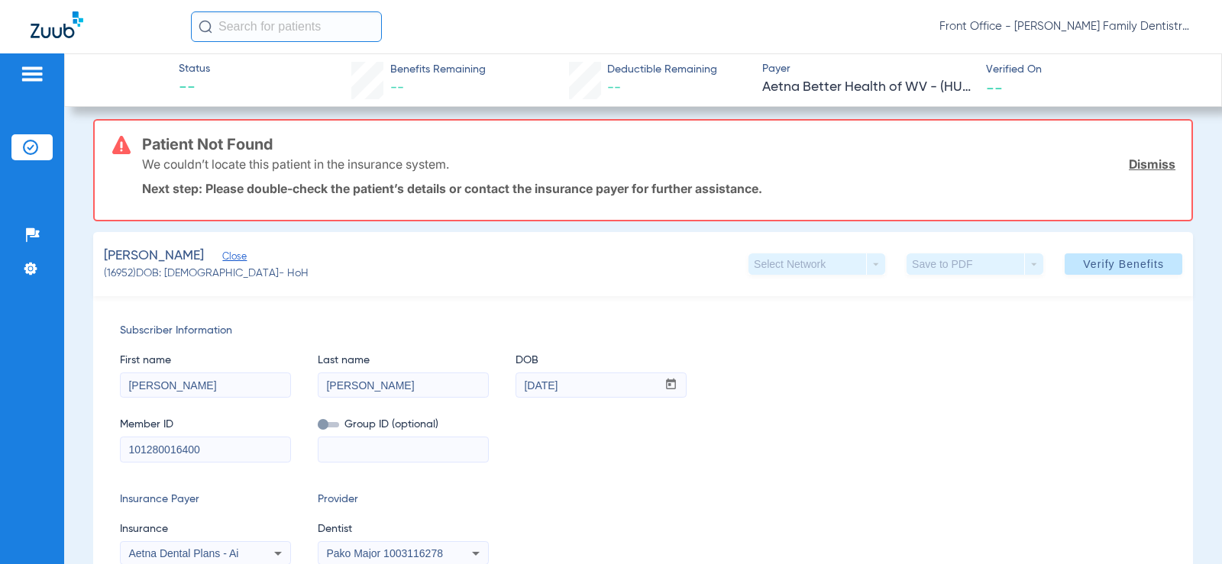
scroll to position [110, 0]
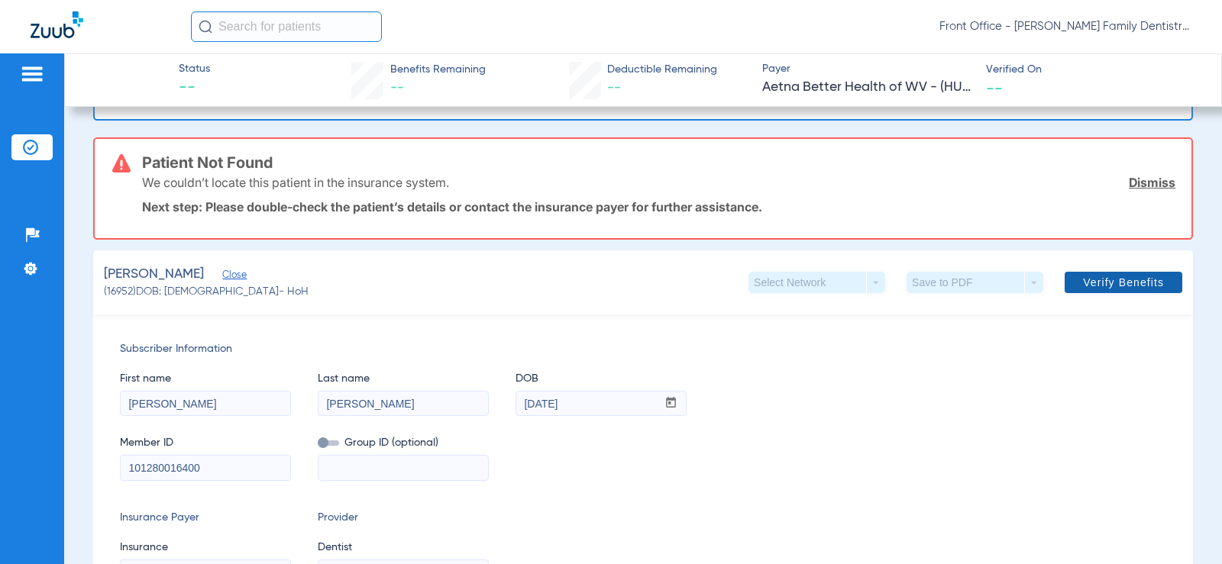
click at [1098, 270] on span at bounding box center [1124, 282] width 118 height 37
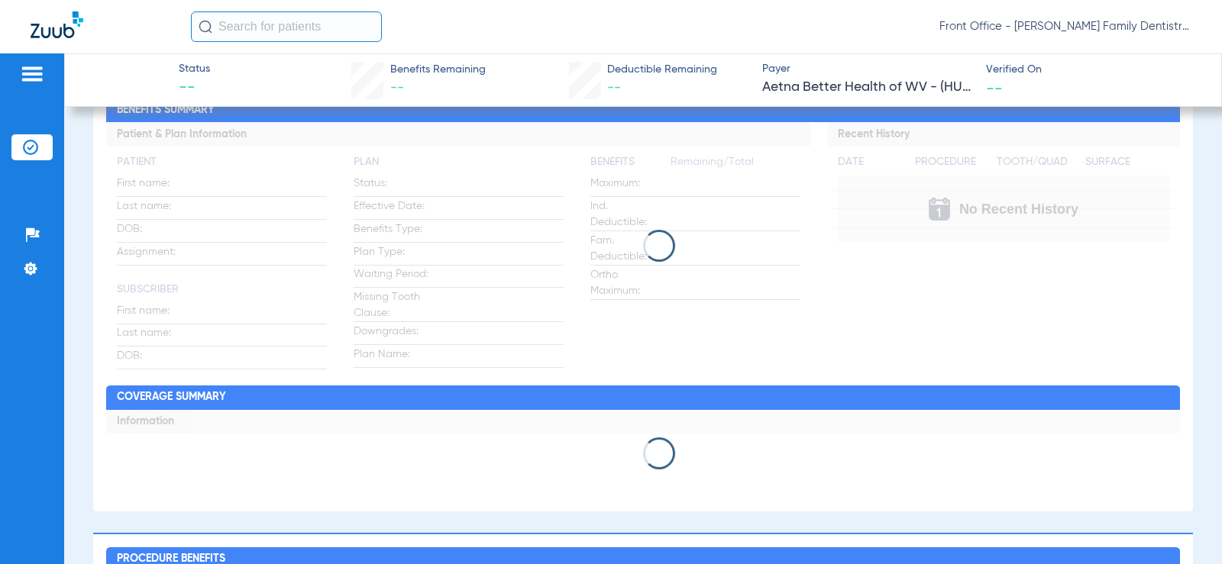
scroll to position [0, 0]
